Goal: Information Seeking & Learning: Learn about a topic

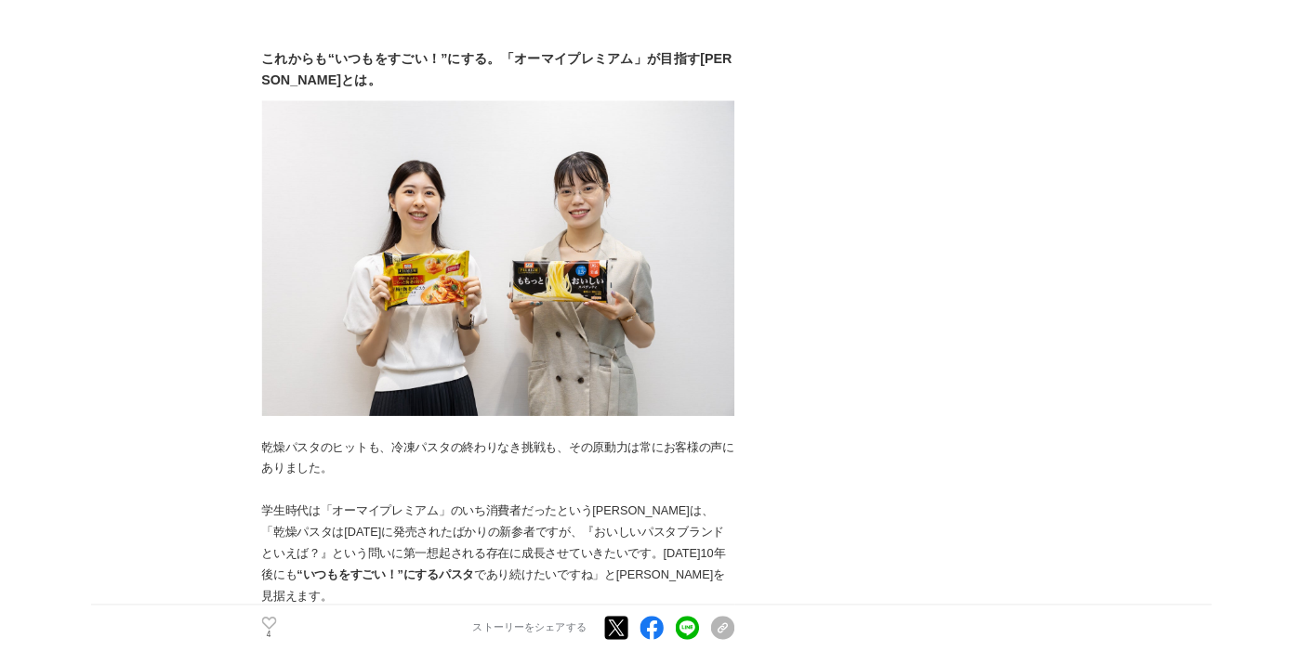
scroll to position [8053, 0]
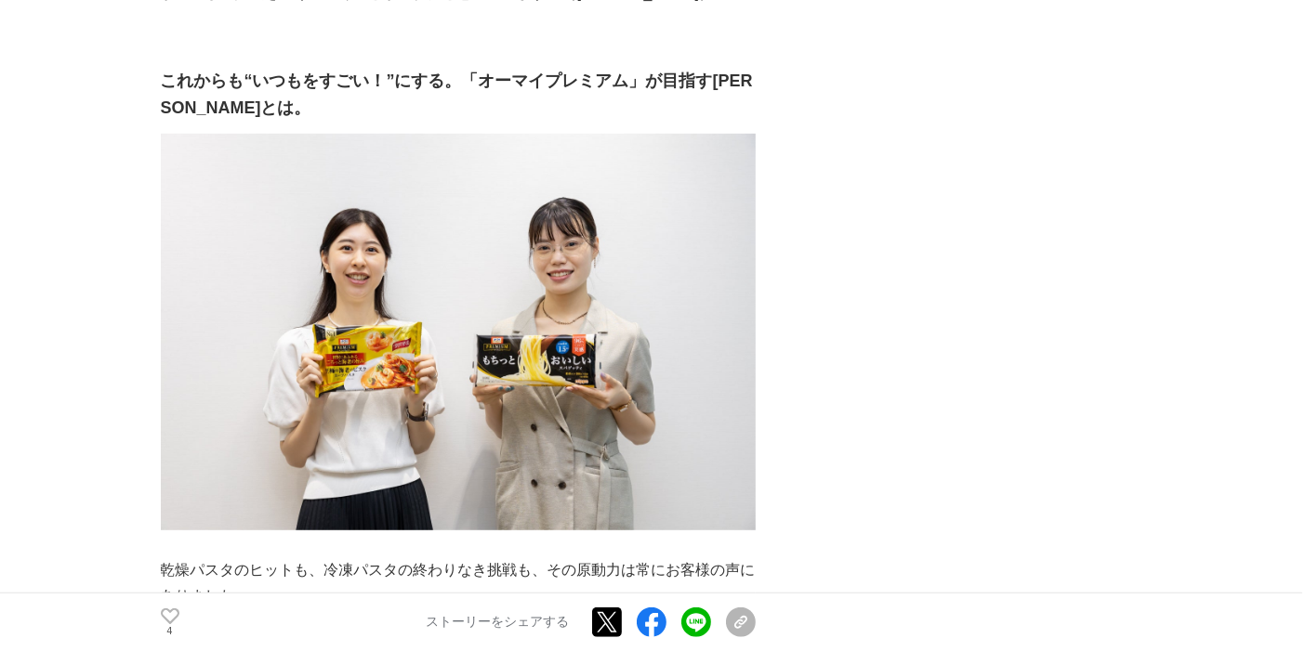
click at [729, 72] on strong "これからも“いつもをすごい！”にする。「オーマイプレミアム」が目指す[PERSON_NAME]とは。" at bounding box center [457, 95] width 592 height 46
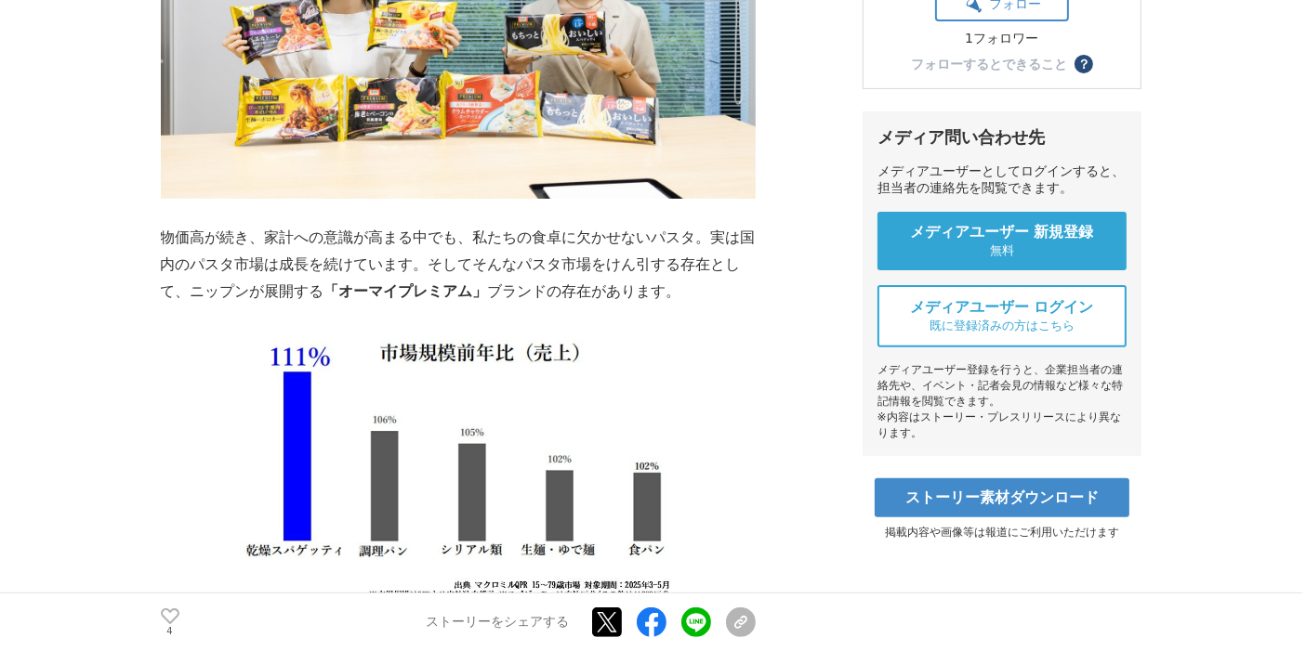
scroll to position [7, 0]
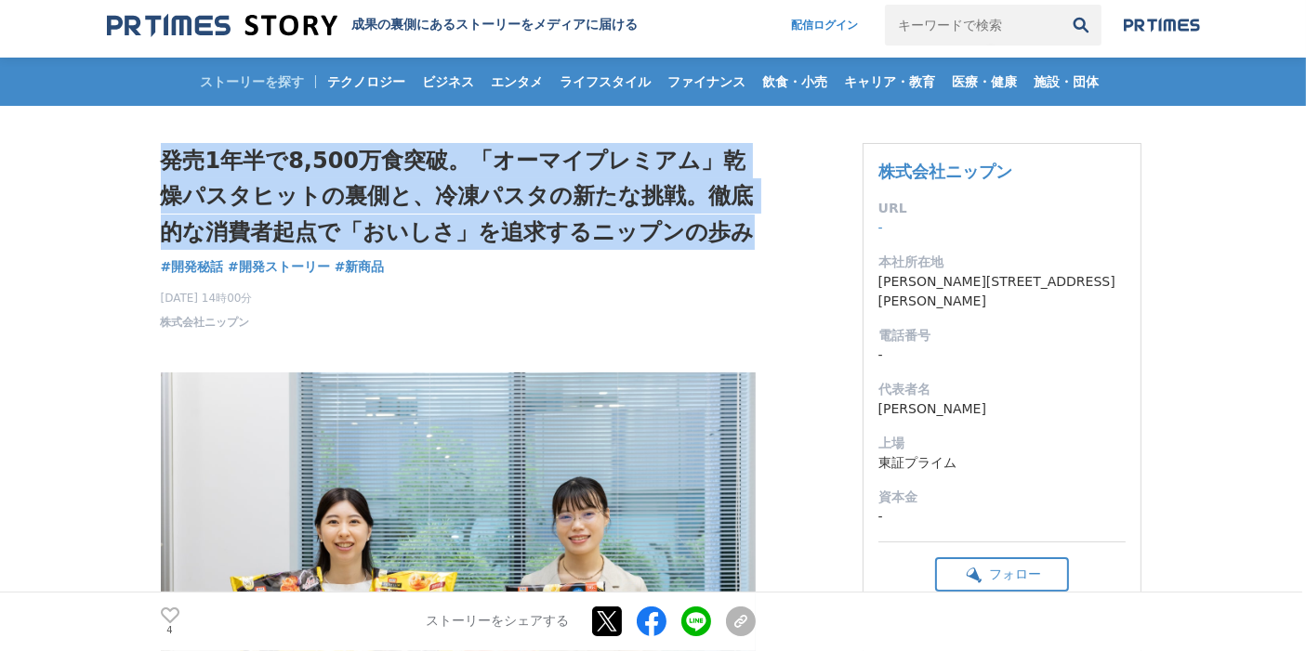
drag, startPoint x: 161, startPoint y: 157, endPoint x: 751, endPoint y: 239, distance: 595.7
click at [751, 239] on h1 "発売1年半で8,500万食突破。「オーマイプレミアム」乾燥パスタヒットの裏側と、冷凍パスタの新たな挑戦。徹底的な消費者起点で「おいしさ」を追求するニップンの歩み" at bounding box center [458, 196] width 595 height 107
copy h1 "発売1年半で8,500万食突破。「オーマイプレミアム」乾燥パスタヒットの裏側と、冷凍パスタの新たな挑戦。徹底的な消費者起点で「おいしさ」を追求するニップンの歩み"
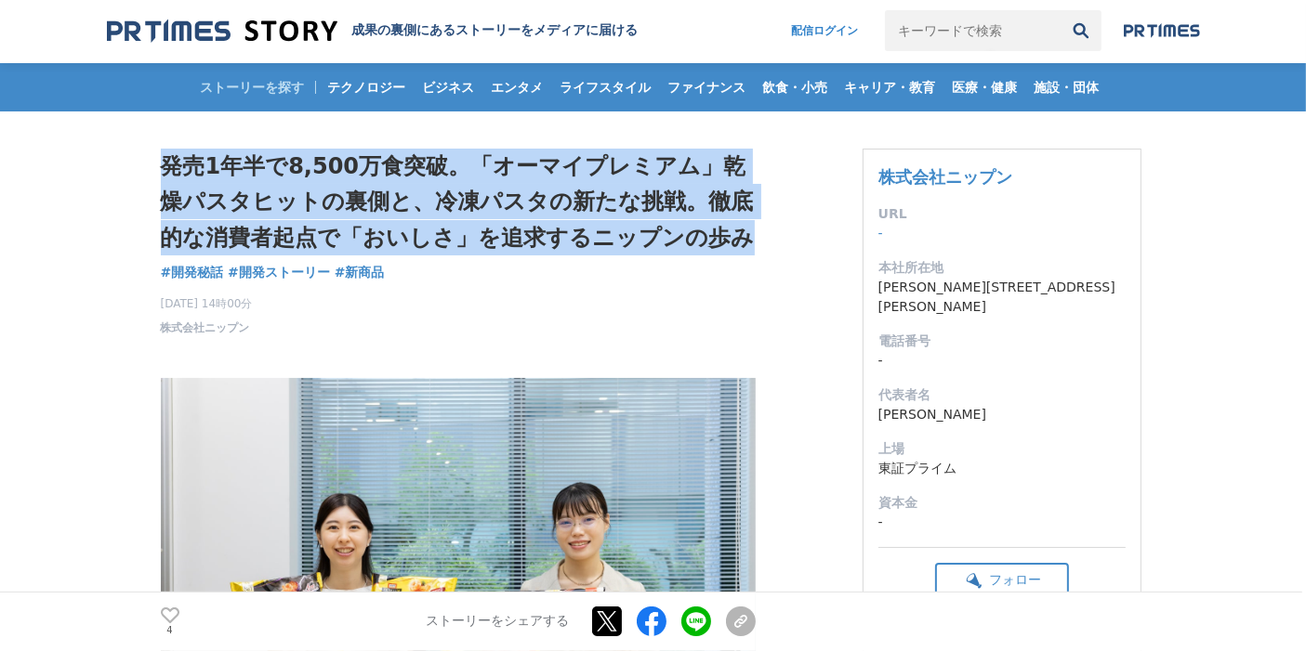
scroll to position [0, 0]
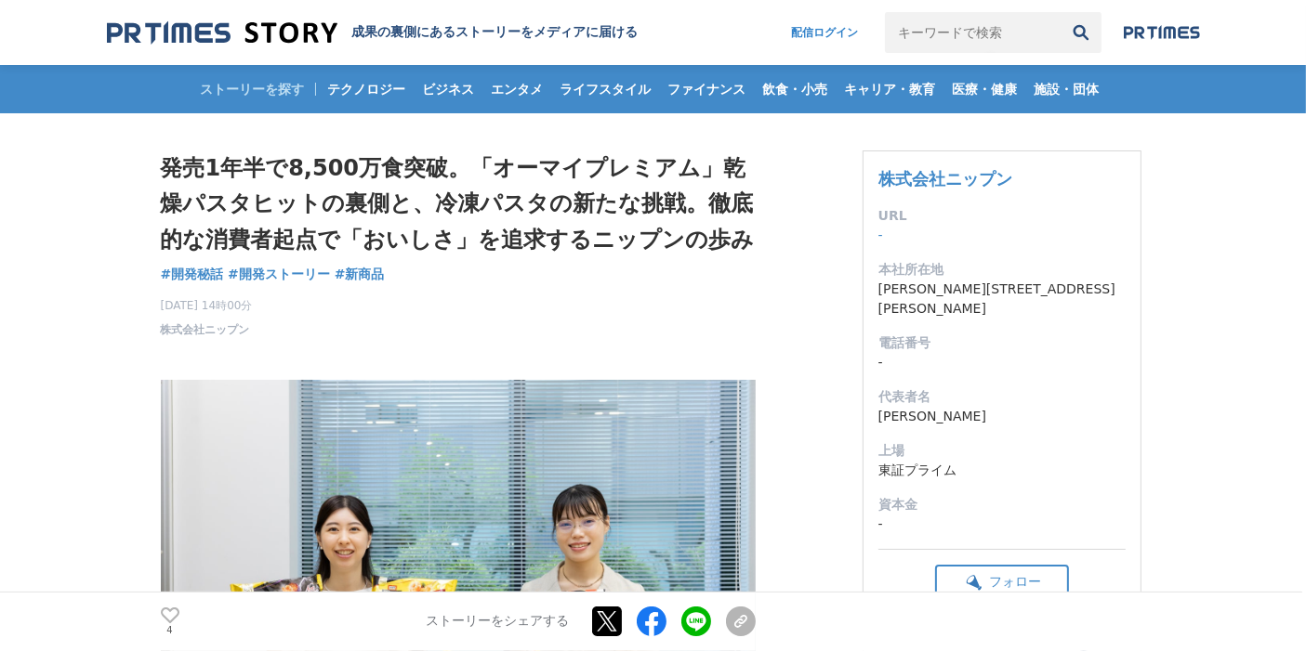
click at [742, 309] on div "[DATE] 14時00分 株式会社ニップン 4" at bounding box center [458, 314] width 595 height 48
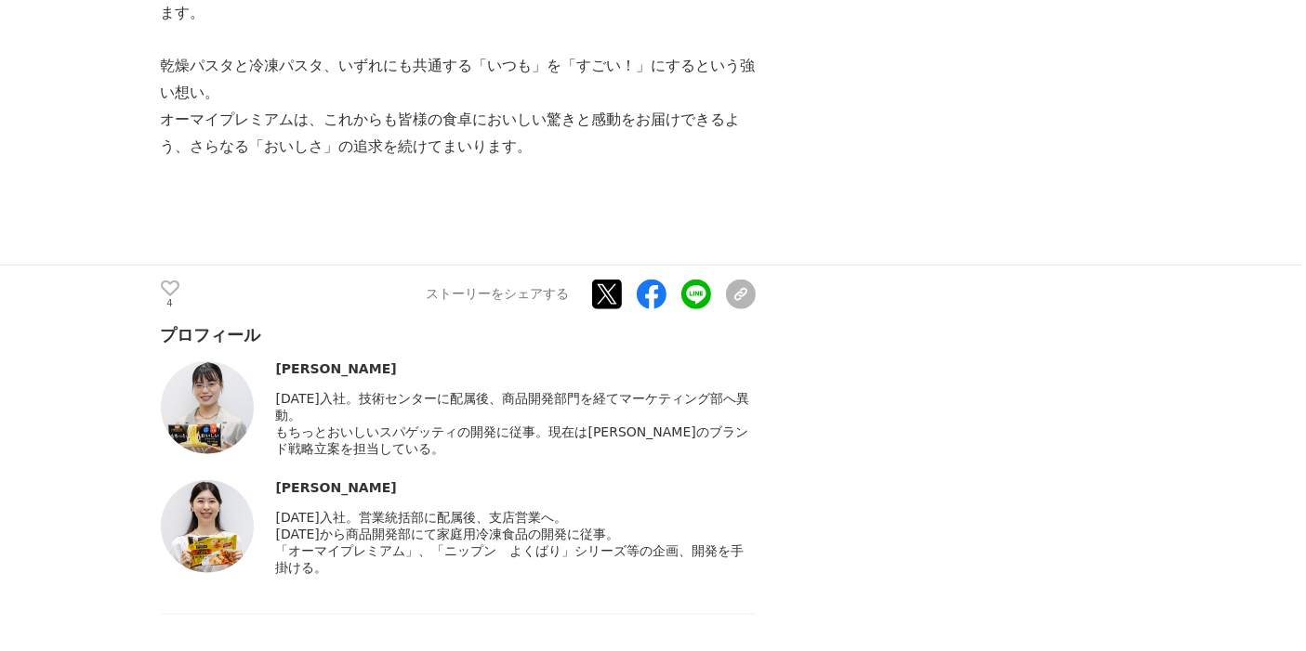
scroll to position [9086, 0]
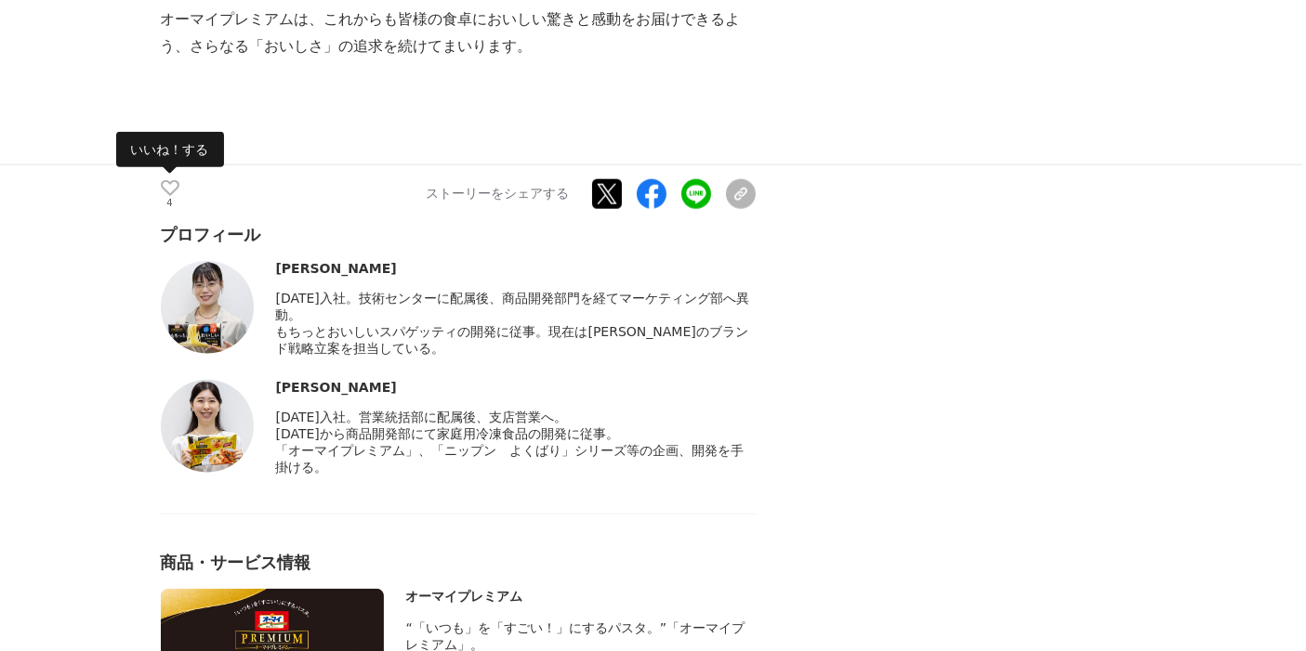
click at [170, 199] on p "4" at bounding box center [170, 203] width 19 height 9
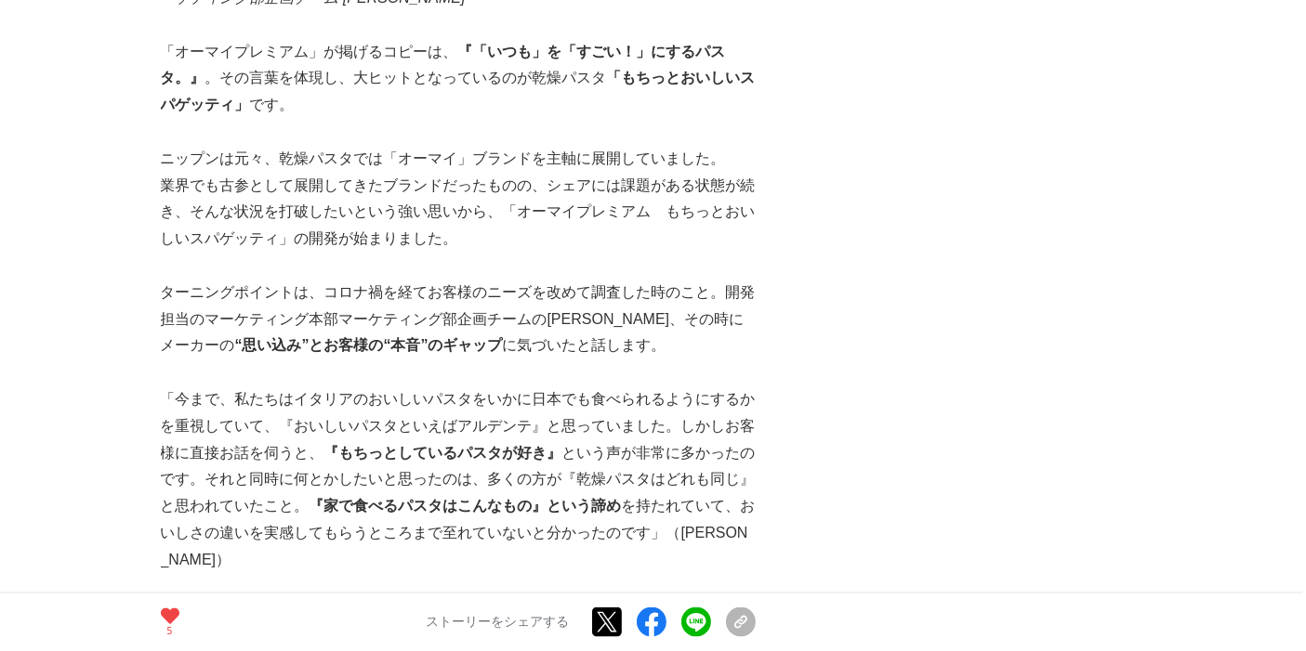
scroll to position [2788, 0]
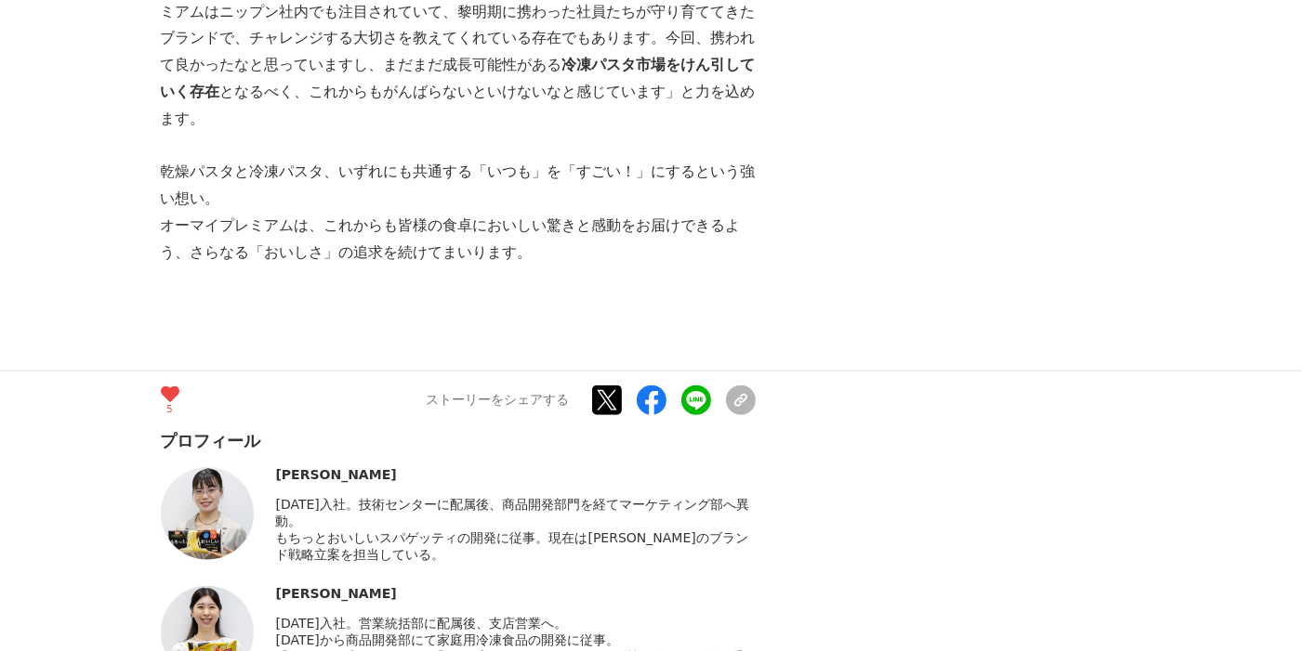
scroll to position [9396, 0]
